Goal: Transaction & Acquisition: Purchase product/service

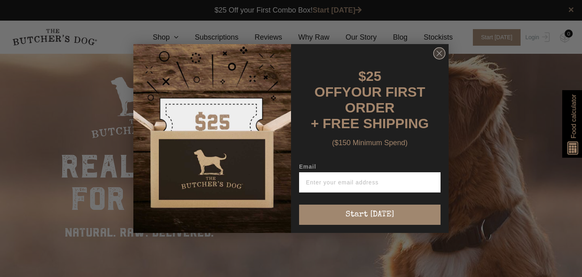
click at [441, 56] on icon "Close dialog" at bounding box center [439, 53] width 5 height 5
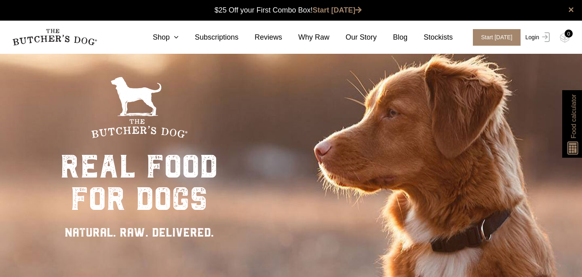
click at [530, 39] on link "Login" at bounding box center [537, 37] width 26 height 17
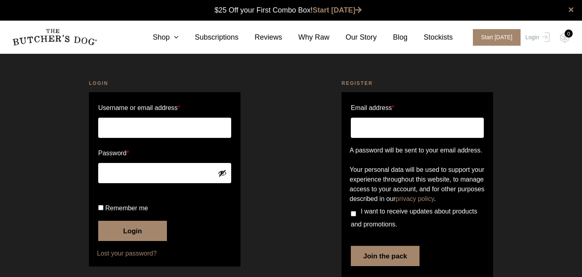
scroll to position [0, 0]
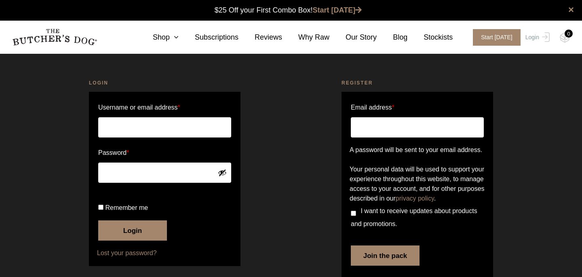
type input "[US_STATE][EMAIL_ADDRESS][PERSON_NAME][PERSON_NAME][DOMAIN_NAME]"
click at [102, 210] on input "Remember me" at bounding box center [100, 207] width 5 height 5
checkbox input "true"
click at [136, 241] on button "Login" at bounding box center [132, 230] width 69 height 20
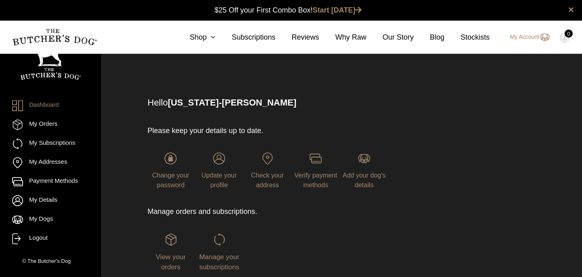
scroll to position [0, 0]
click at [219, 259] on span "Manage your subscriptions" at bounding box center [219, 262] width 40 height 18
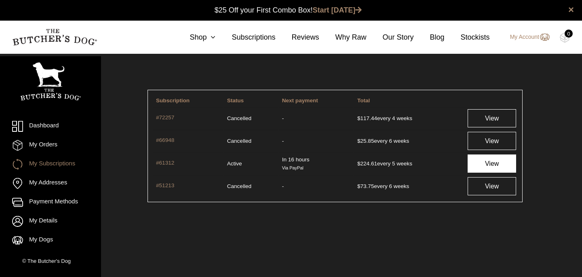
click at [488, 163] on link "View" at bounding box center [492, 164] width 49 height 18
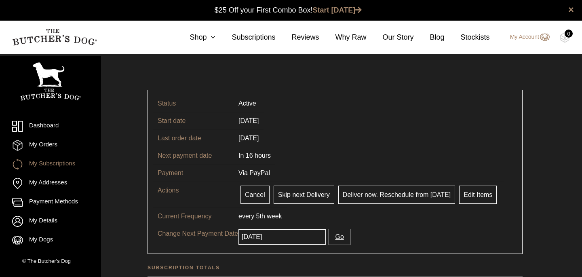
scroll to position [0, 0]
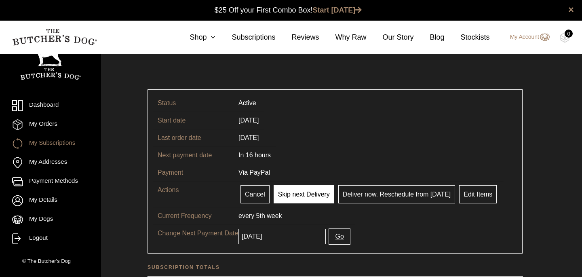
click at [309, 195] on link "Skip next Delivery" at bounding box center [304, 194] width 61 height 18
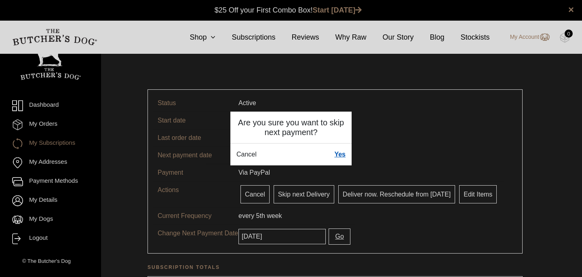
click at [342, 154] on link "Yes" at bounding box center [339, 155] width 11 height 10
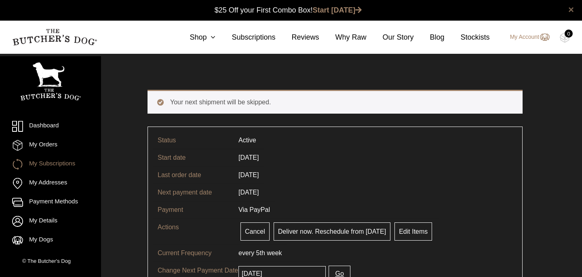
click at [572, 12] on link "×" at bounding box center [572, 10] width 6 height 10
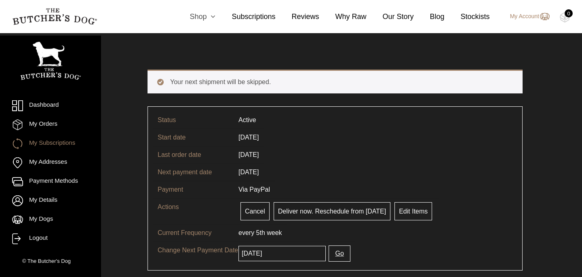
click at [195, 13] on link "Shop" at bounding box center [195, 16] width 42 height 11
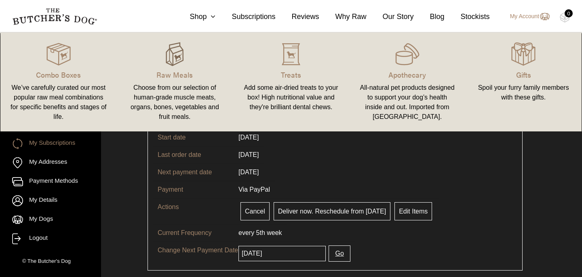
click at [180, 58] on img at bounding box center [175, 54] width 24 height 24
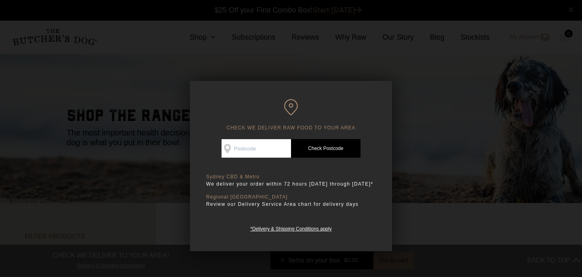
scroll to position [0, 0]
click at [249, 148] on input "Check Availability At" at bounding box center [257, 148] width 70 height 19
type input "2107"
click at [321, 148] on link "Check Postcode" at bounding box center [326, 148] width 70 height 19
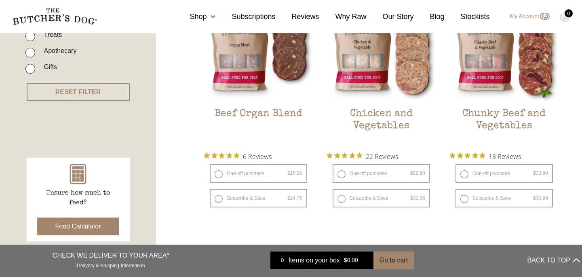
scroll to position [252, 0]
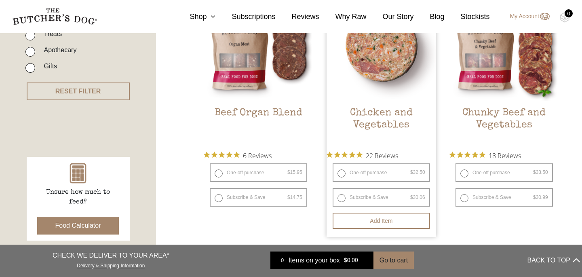
click at [342, 174] on label "One-off purchase $ 32.50 — or subscribe and save 7.5%" at bounding box center [381, 172] width 97 height 19
radio input "true"
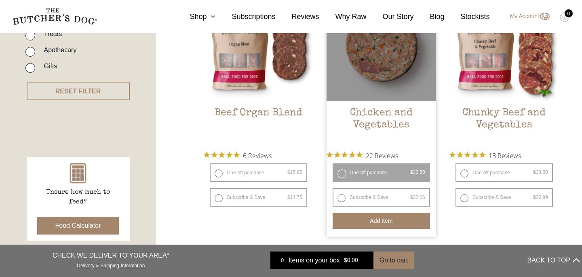
click at [368, 218] on button "Add item" at bounding box center [381, 221] width 97 height 16
click at [338, 175] on label "One-off purchase $ 32.50 — or subscribe and save 7.5%" at bounding box center [381, 172] width 97 height 19
click at [344, 173] on label "One-off purchase $ 32.50 — or subscribe and save 7.5%" at bounding box center [381, 172] width 97 height 19
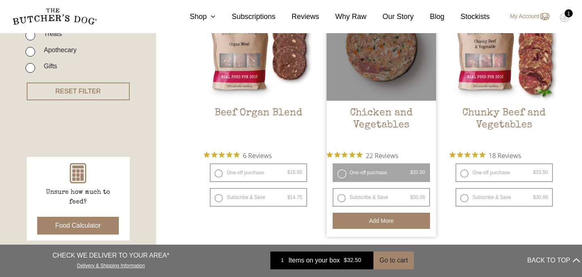
click at [388, 222] on button "Add more" at bounding box center [381, 221] width 97 height 16
click at [387, 221] on button "Add more" at bounding box center [381, 221] width 97 height 16
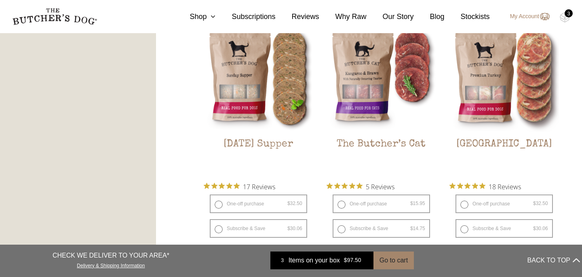
scroll to position [1036, 0]
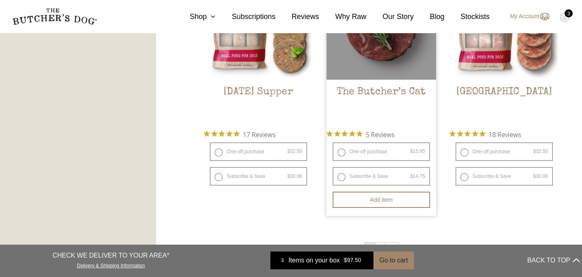
click at [342, 154] on label "One-off purchase $ 15.95 — or subscribe and save 7.5%" at bounding box center [381, 151] width 97 height 19
radio input "true"
radio input "false"
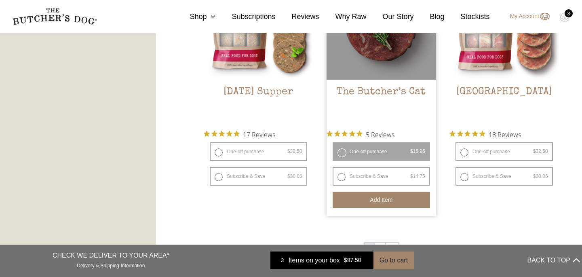
click at [378, 201] on button "Add item" at bounding box center [381, 200] width 97 height 16
click at [381, 201] on button "Add more" at bounding box center [381, 200] width 97 height 16
click at [383, 195] on button "Add more" at bounding box center [381, 200] width 97 height 16
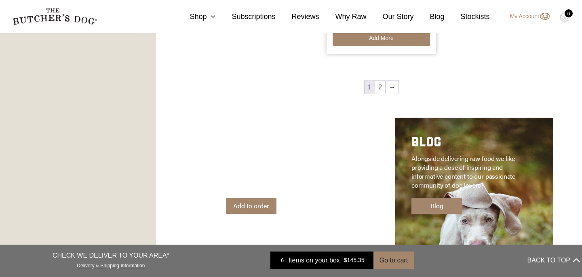
scroll to position [1209, 0]
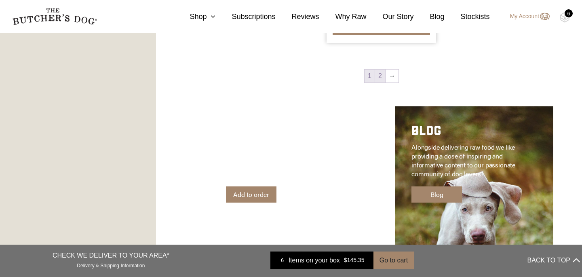
click at [381, 76] on link "2" at bounding box center [380, 76] width 10 height 13
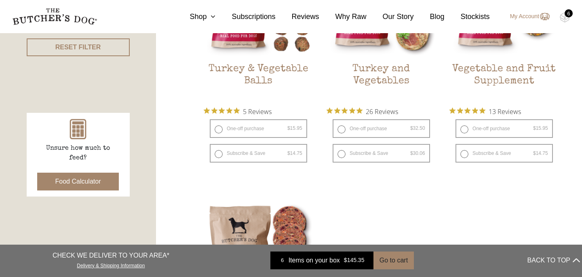
scroll to position [297, 0]
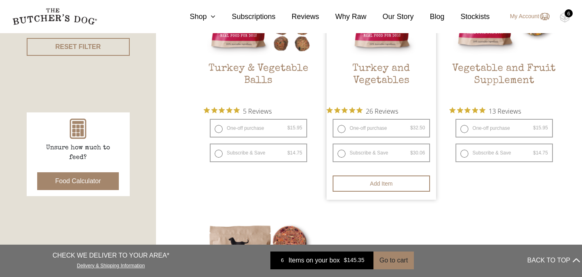
click at [342, 129] on label "One-off purchase $ 32.50 — or subscribe and save 7.5%" at bounding box center [381, 128] width 97 height 19
radio input "true"
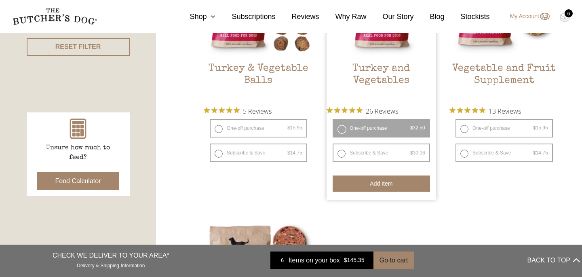
click at [373, 185] on button "Add item" at bounding box center [381, 184] width 97 height 16
click at [373, 185] on button "Add more" at bounding box center [381, 184] width 97 height 16
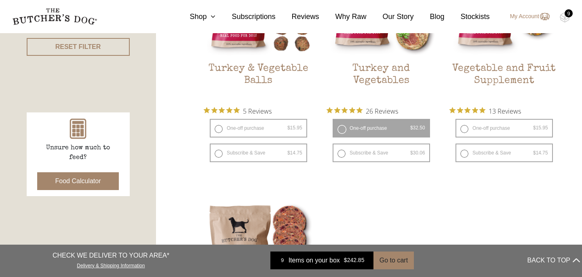
click at [565, 15] on div "9" at bounding box center [569, 13] width 8 height 8
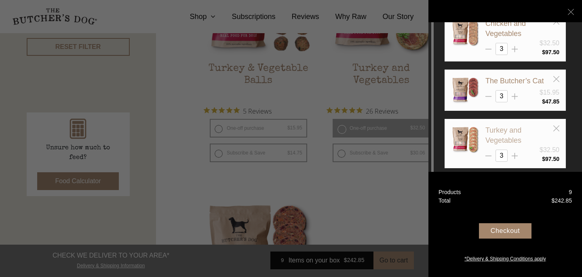
scroll to position [20, 0]
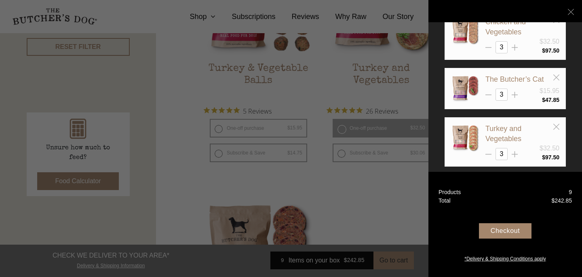
click at [504, 228] on div "Checkout" at bounding box center [505, 230] width 53 height 15
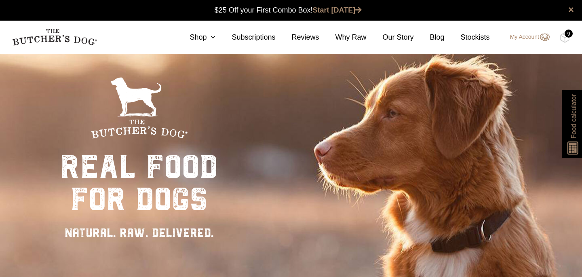
scroll to position [0, 0]
click at [198, 41] on link "Shop" at bounding box center [195, 37] width 42 height 11
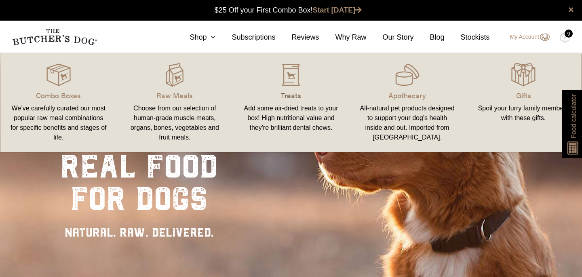
click at [292, 95] on p "Treats" at bounding box center [291, 95] width 97 height 11
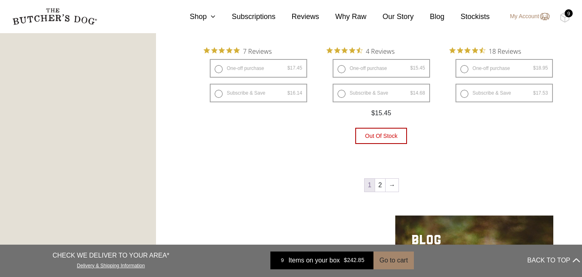
scroll to position [1114, 0]
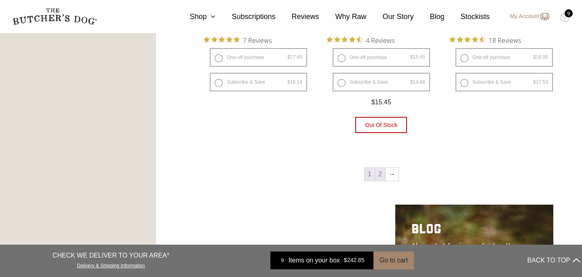
click at [379, 175] on link "2" at bounding box center [380, 174] width 10 height 13
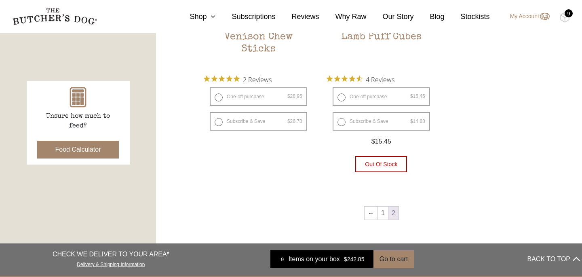
scroll to position [357, 0]
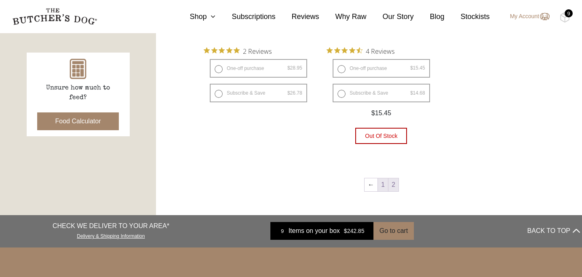
click at [381, 185] on link "1" at bounding box center [383, 184] width 10 height 13
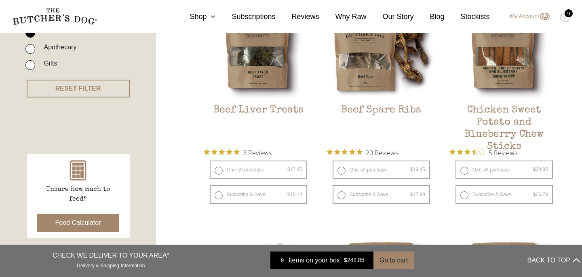
scroll to position [262, 0]
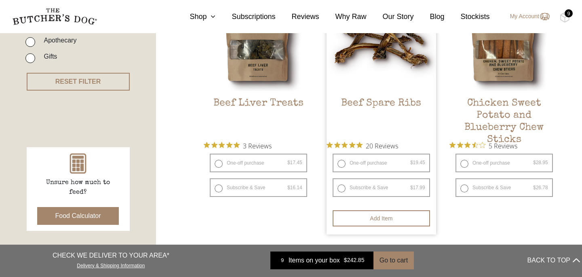
click at [343, 165] on label "One-off purchase $ 19.45 — or subscribe and save 7.5%" at bounding box center [381, 163] width 97 height 19
radio input "true"
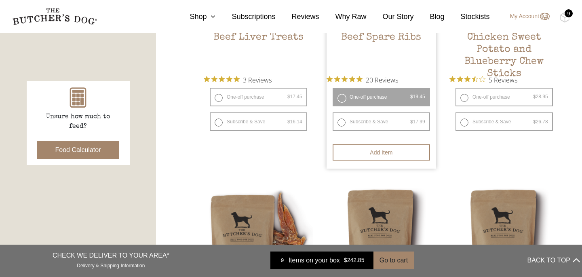
scroll to position [328, 0]
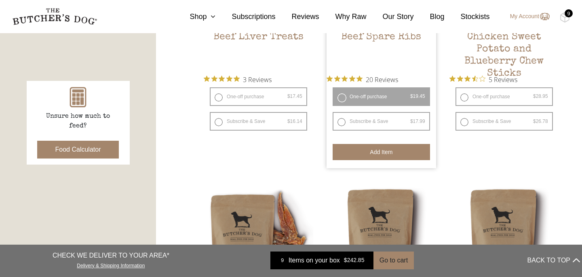
click at [377, 153] on button "Add item" at bounding box center [381, 152] width 97 height 16
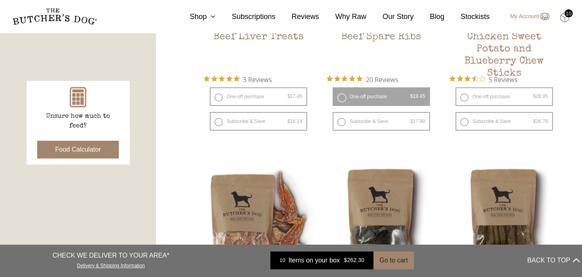
click at [566, 17] on img at bounding box center [565, 17] width 10 height 11
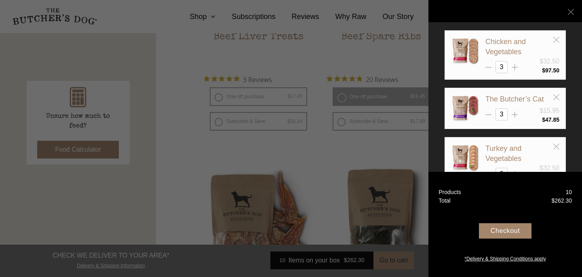
click at [512, 232] on div "Checkout" at bounding box center [505, 230] width 53 height 15
